Goal: Understand process/instructions

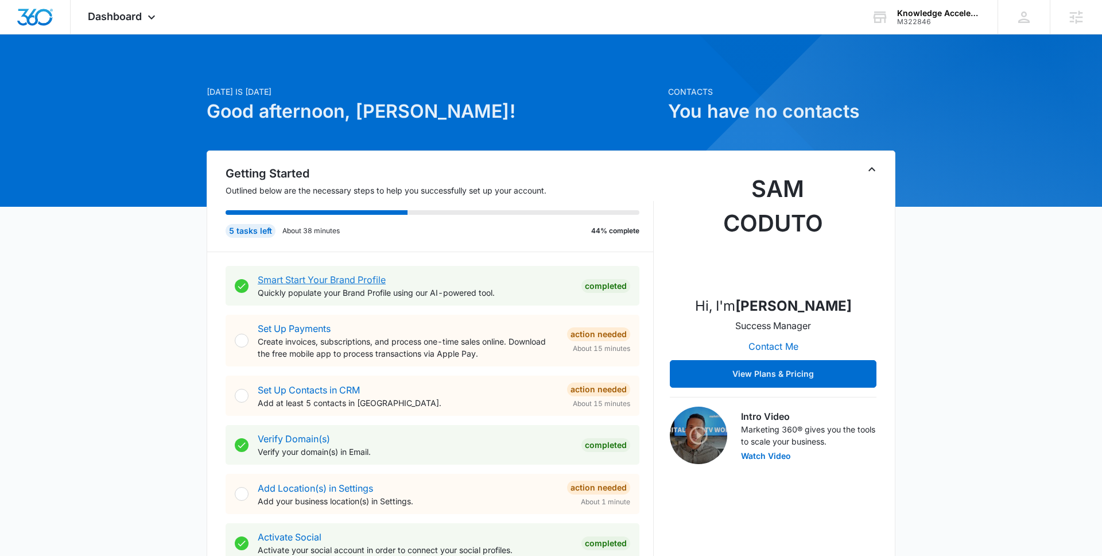
click at [377, 278] on link "Smart Start Your Brand Profile" at bounding box center [322, 279] width 128 height 11
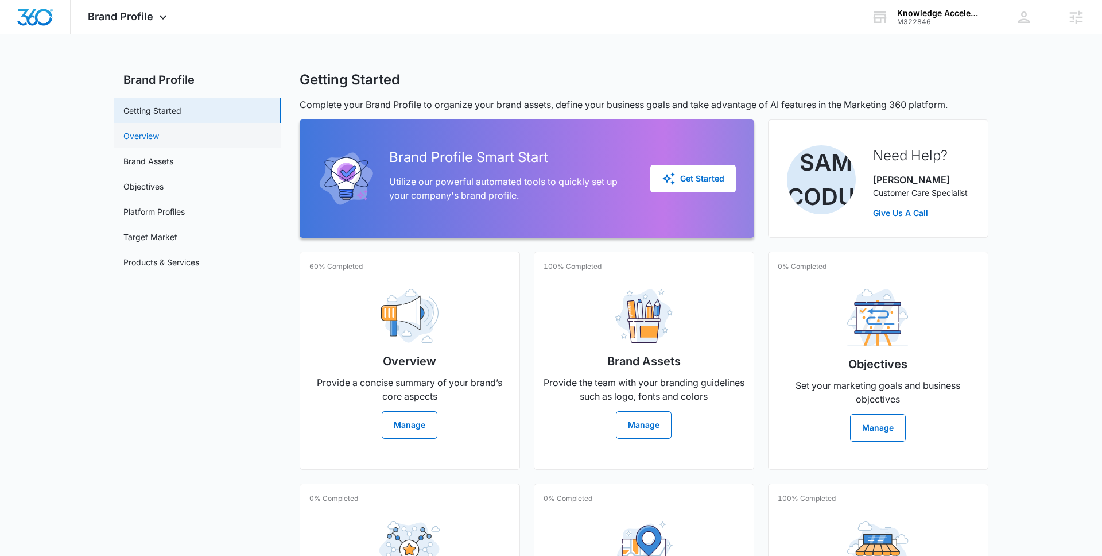
click at [159, 138] on link "Overview" at bounding box center [141, 136] width 36 height 12
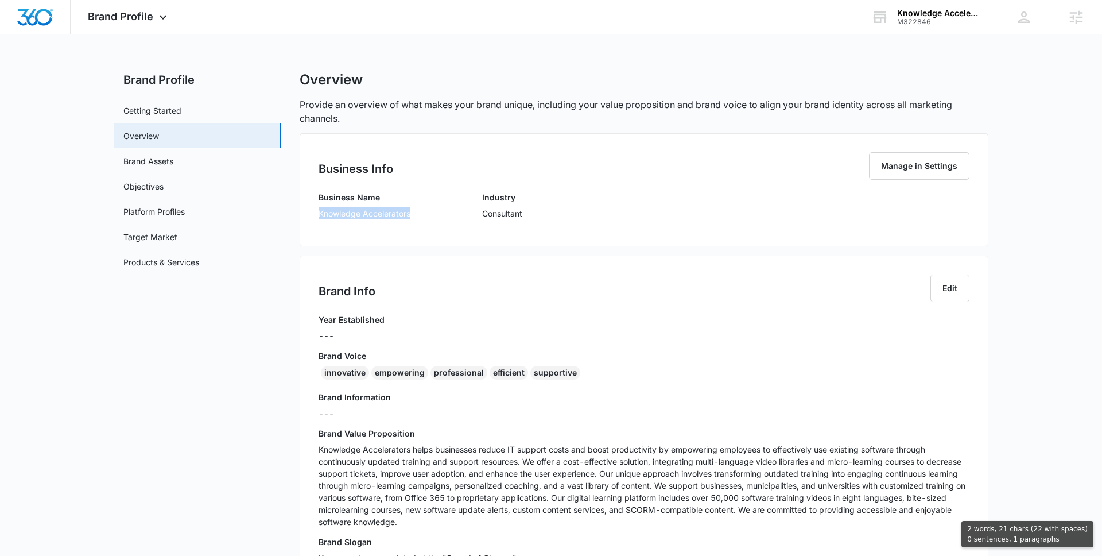
drag, startPoint x: 316, startPoint y: 210, endPoint x: 350, endPoint y: 224, distance: 36.0
click at [350, 224] on div "Business Info Manage in Settings Business Name Knowledge Accelerators Industry …" at bounding box center [644, 189] width 689 height 113
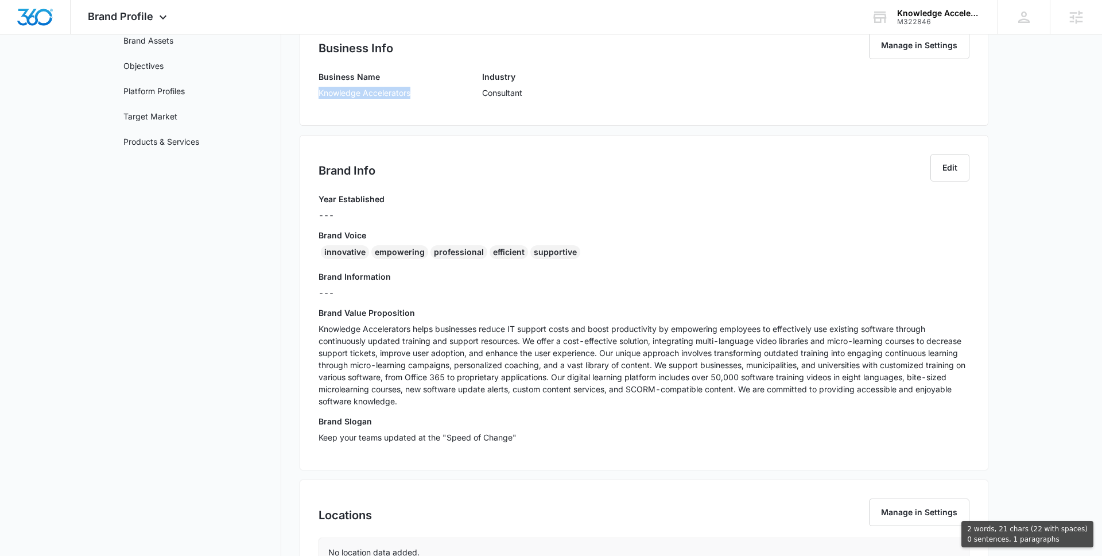
scroll to position [282, 0]
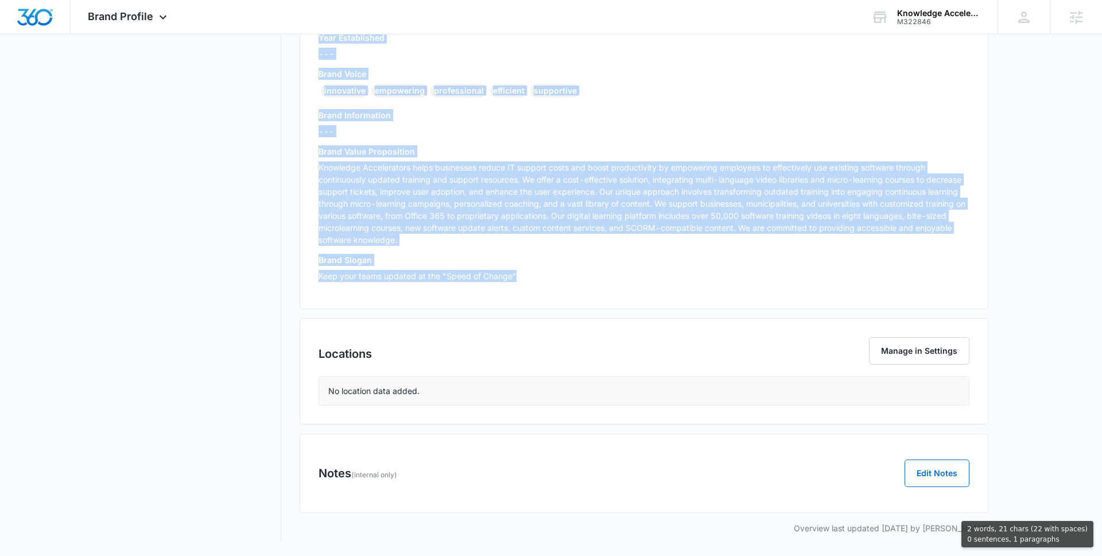
click at [564, 277] on p "Keep your teams updated at the "Speed of Change"" at bounding box center [644, 276] width 651 height 12
copy div "Knowledge Accelerators Industry Consultant Brand Info Edit Year Established ---…"
